Goal: Find specific page/section: Find specific page/section

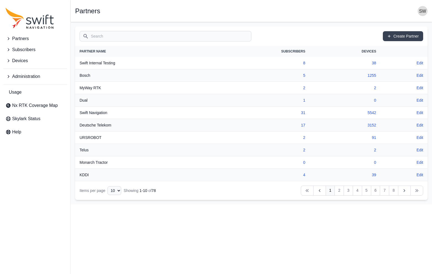
click at [19, 60] on span "Devices" at bounding box center [20, 60] width 16 height 7
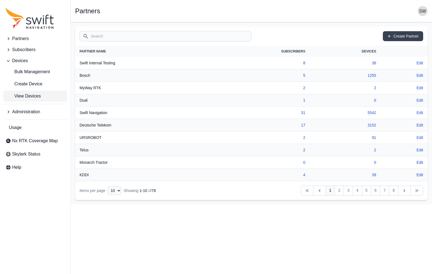
click at [25, 94] on span "View Devices" at bounding box center [23, 96] width 35 height 7
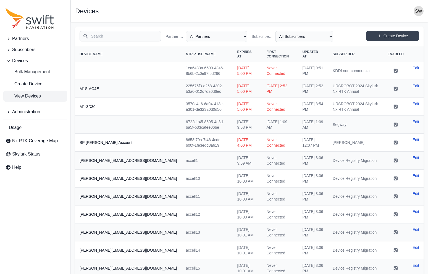
click at [108, 36] on input "Search" at bounding box center [121, 36] width 82 height 10
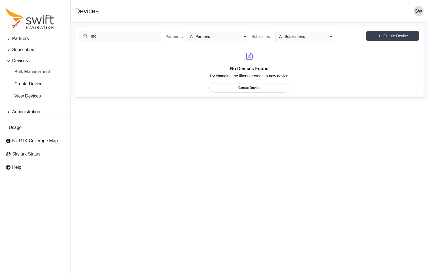
type input "m"
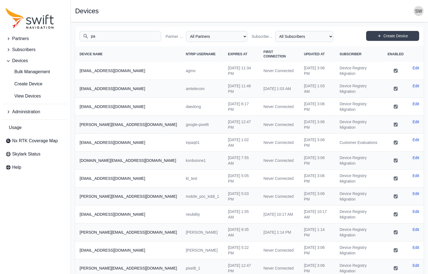
type input "p"
